Goal: Use online tool/utility: Utilize a website feature to perform a specific function

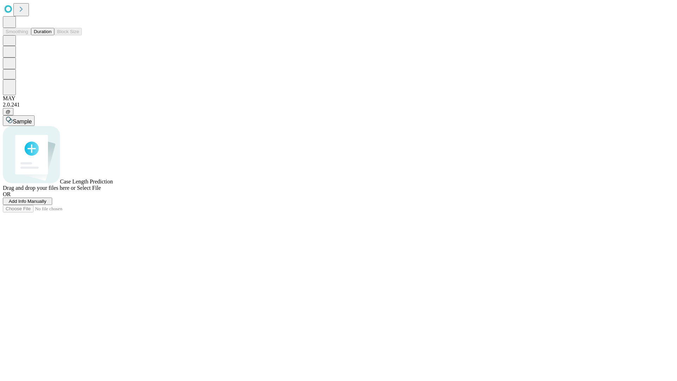
click at [51, 35] on button "Duration" at bounding box center [42, 31] width 23 height 7
click at [47, 204] on span "Add Info Manually" at bounding box center [28, 201] width 38 height 5
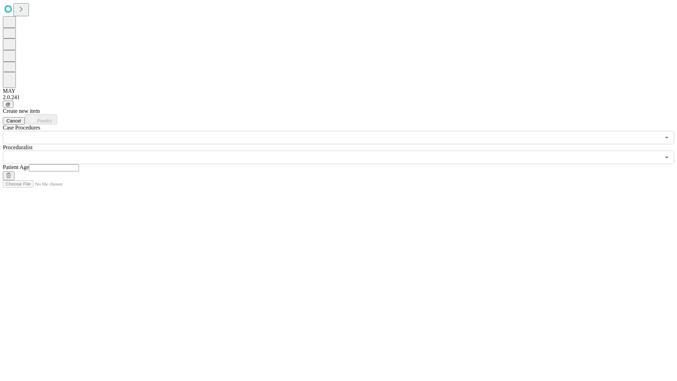
click at [79, 164] on input "text" at bounding box center [54, 167] width 50 height 7
type input "**"
click at [343, 151] on input "text" at bounding box center [332, 157] width 658 height 13
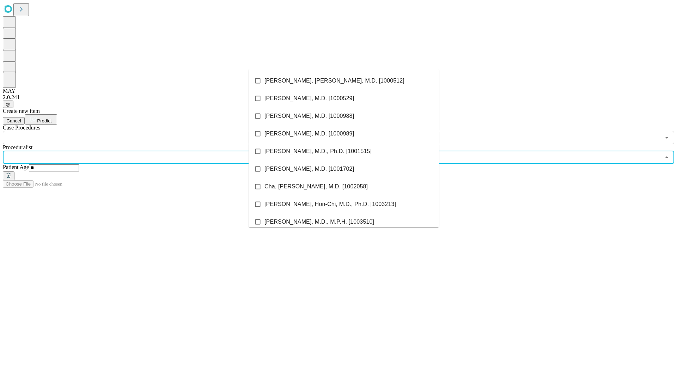
click at [344, 81] on li "[PERSON_NAME], [PERSON_NAME], M.D. [1000512]" at bounding box center [344, 81] width 190 height 18
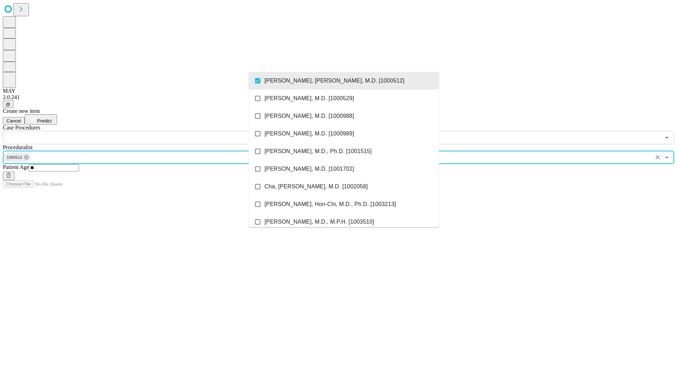
click at [148, 131] on input "text" at bounding box center [332, 137] width 658 height 13
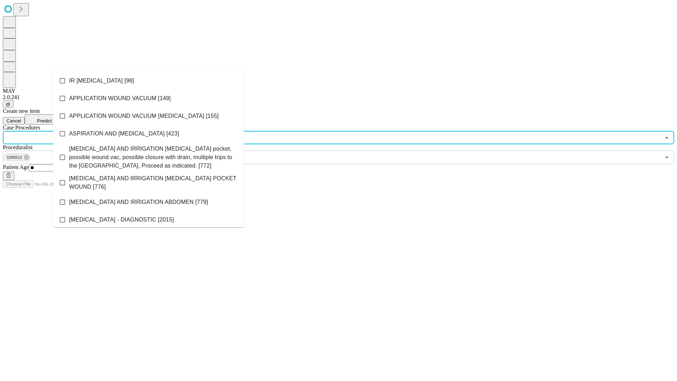
click at [148, 81] on li "IR [MEDICAL_DATA] [98]" at bounding box center [148, 81] width 190 height 18
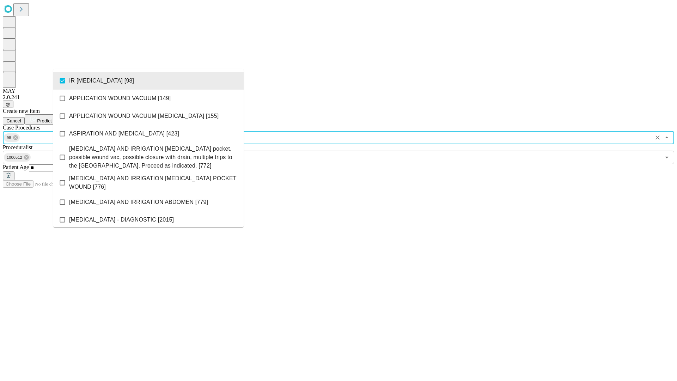
click at [51, 118] on span "Predict" at bounding box center [44, 120] width 14 height 5
